Goal: Check status: Check status

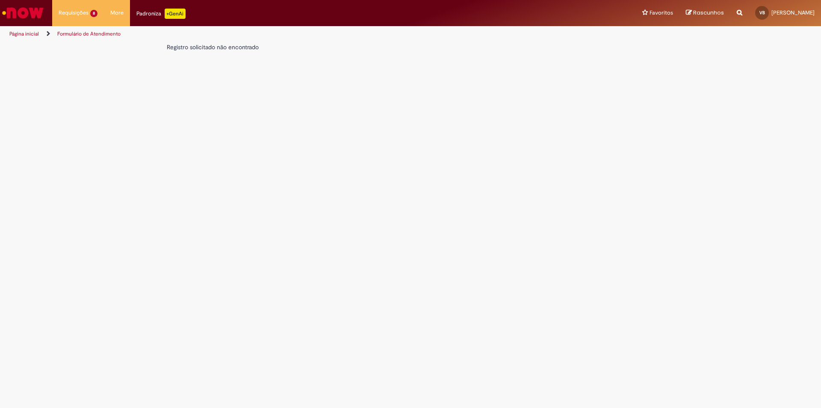
click at [25, 5] on img "Ir para a Homepage" at bounding box center [23, 12] width 44 height 17
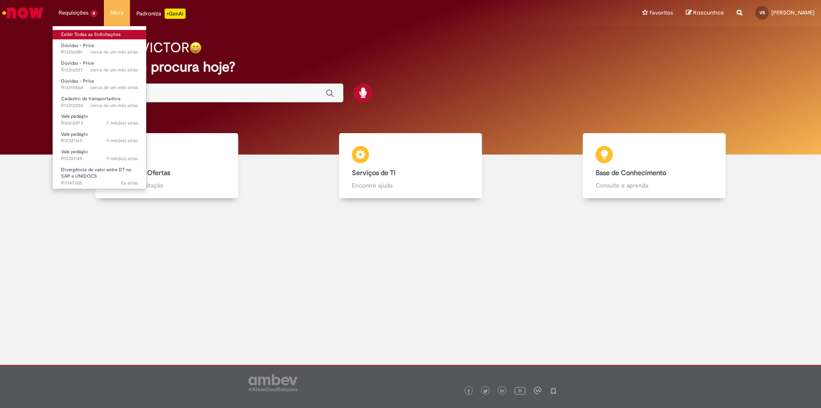
click at [81, 34] on link "Exibir Todas as Solicitações" at bounding box center [100, 34] width 94 height 9
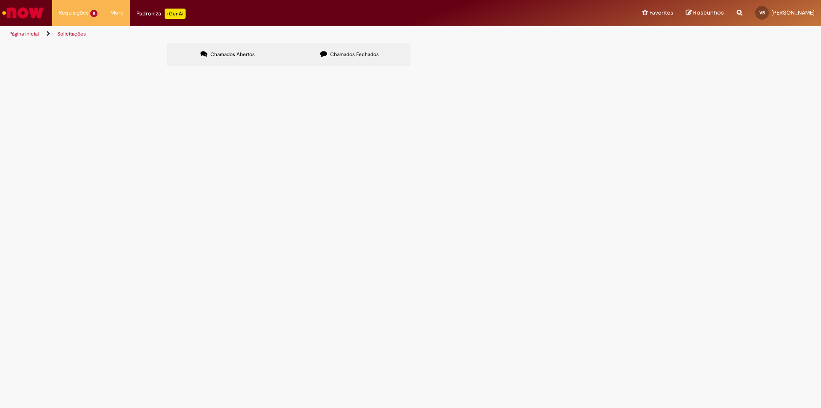
click at [0, 0] on span "CADASTRO DE CNPJ SOLICITADO PELO O TEJADA PARA OPERAÇÃO VERÃO FAZ PARTE DO GRUP…" at bounding box center [0, 0] width 0 height 0
